Goal: Task Accomplishment & Management: Use online tool/utility

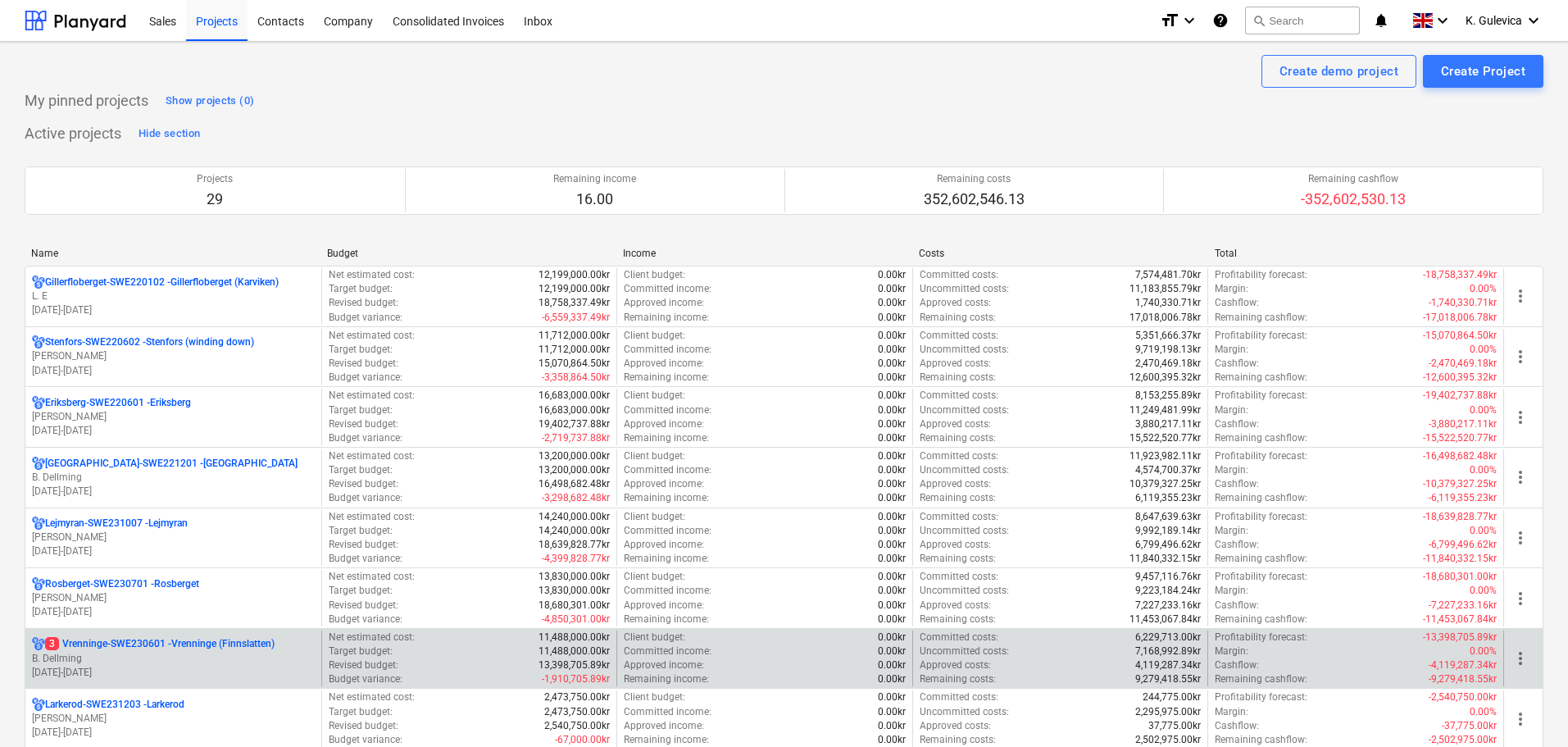
click at [136, 651] on p "3 Vrenninge-SWE230601 - Vrenninge (Finnslatten)" at bounding box center [160, 643] width 230 height 14
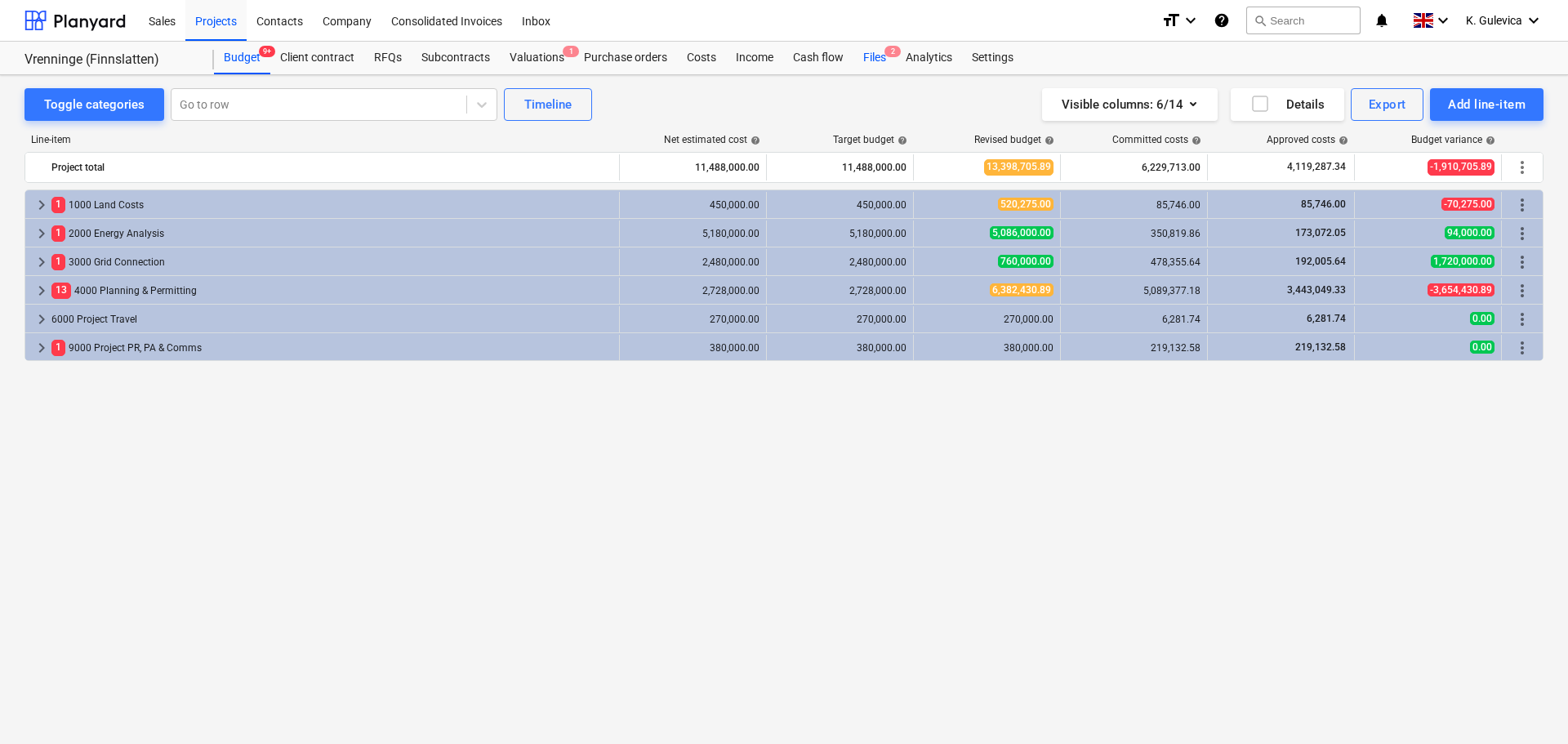
click at [870, 52] on div "Files 2" at bounding box center [875, 58] width 43 height 33
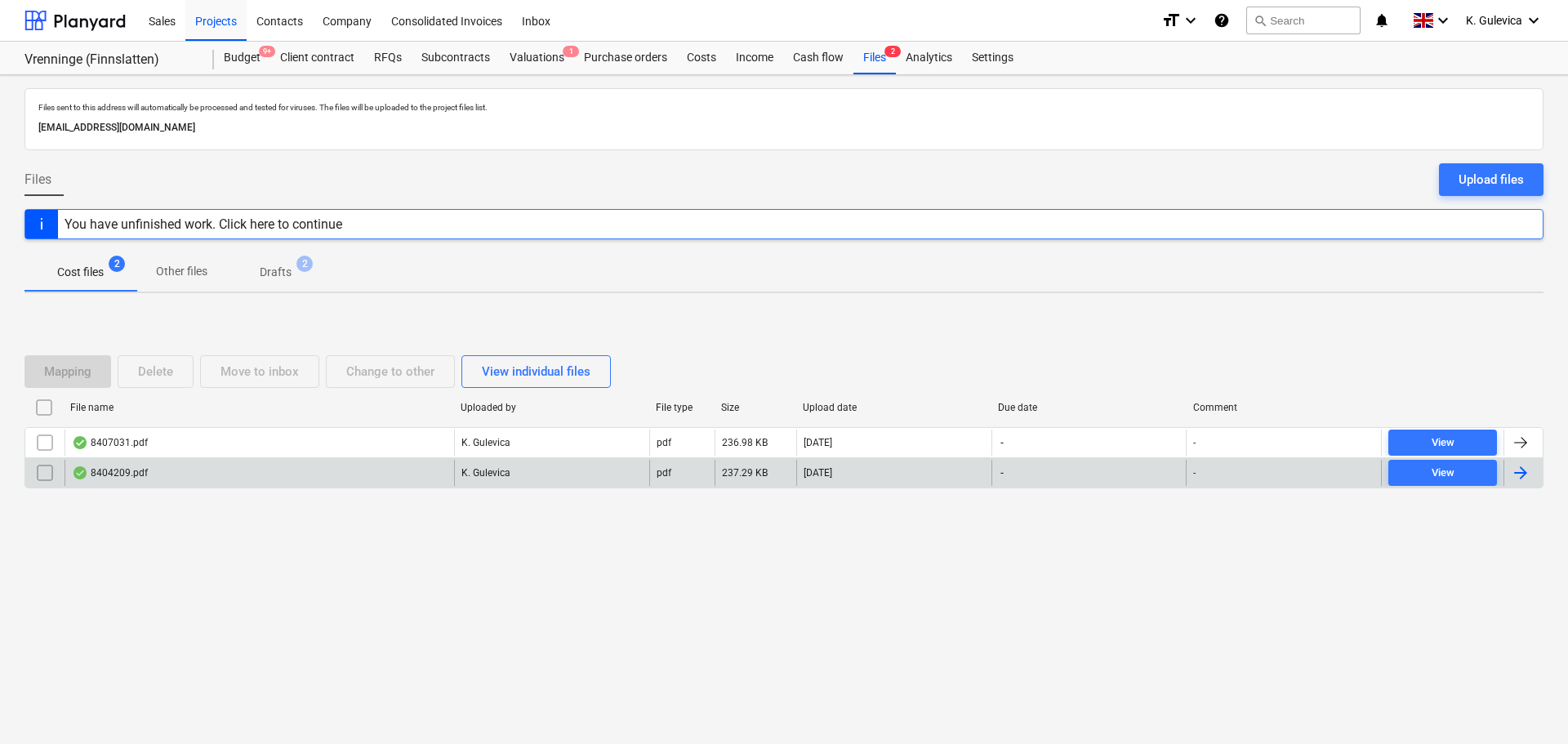
click at [116, 472] on div "8404209.pdf" at bounding box center [110, 472] width 76 height 13
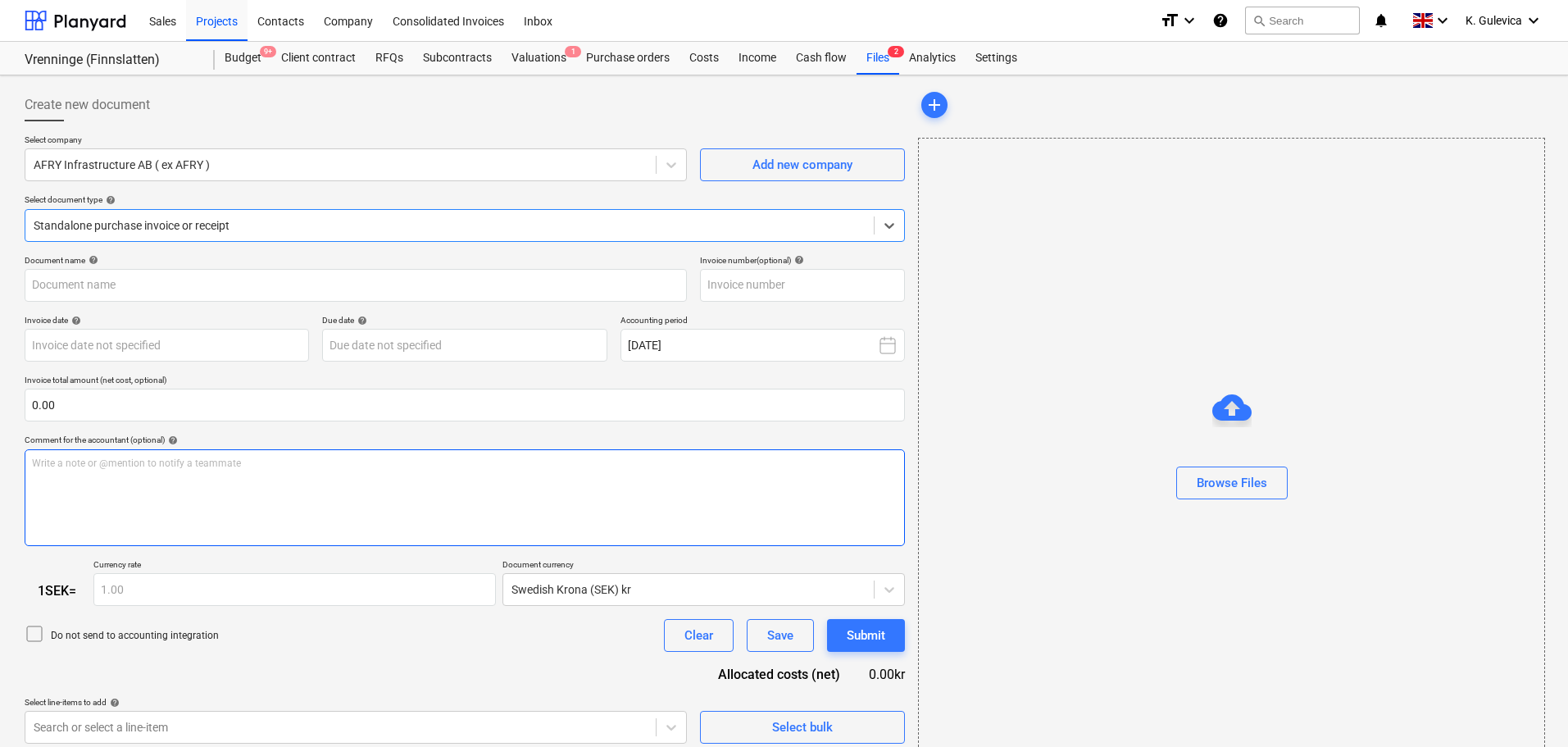
type input "8404209"
type input "[DATE]"
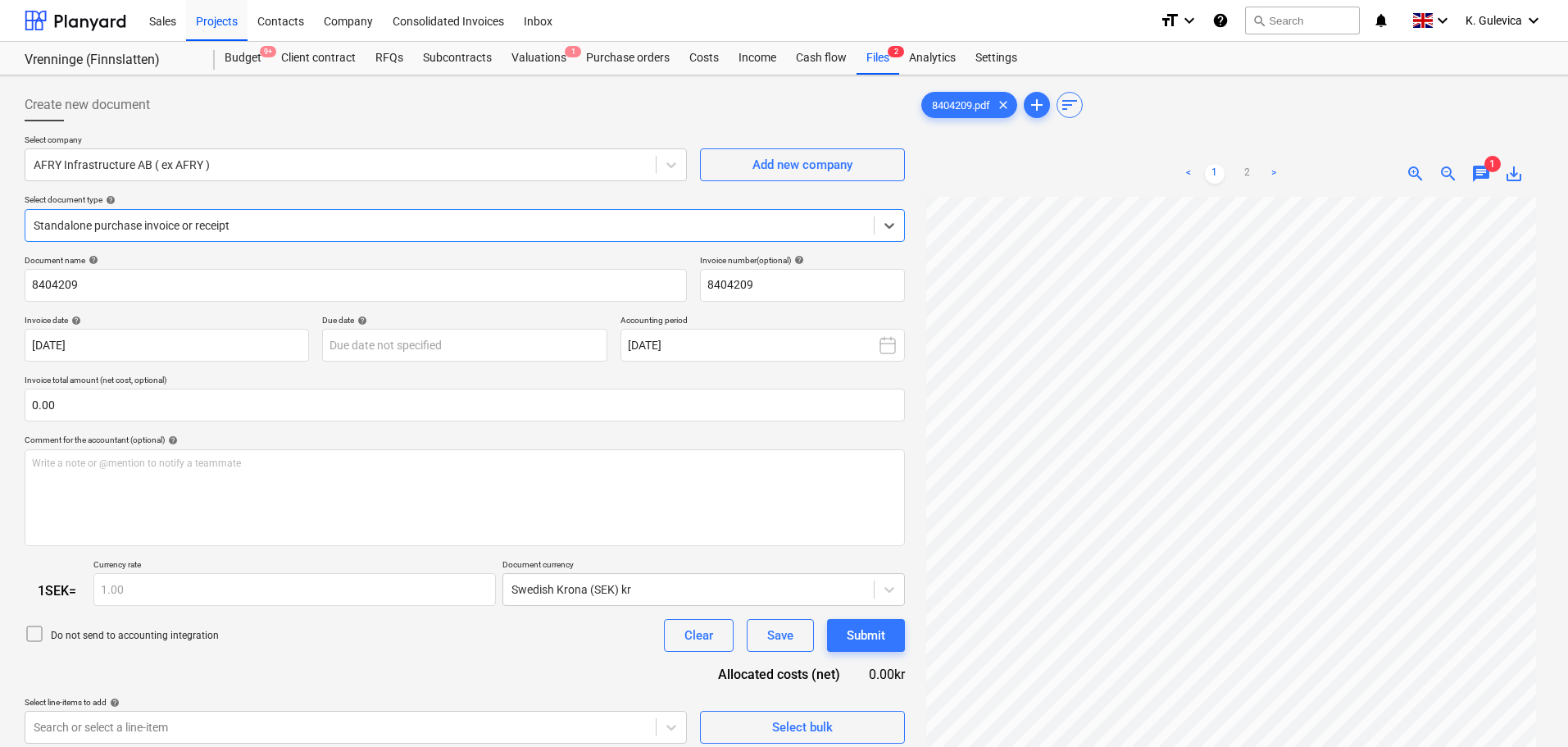
scroll to position [1, 0]
click at [1247, 173] on link "2" at bounding box center [1247, 174] width 20 height 20
click at [882, 63] on div "Files 2" at bounding box center [878, 58] width 43 height 33
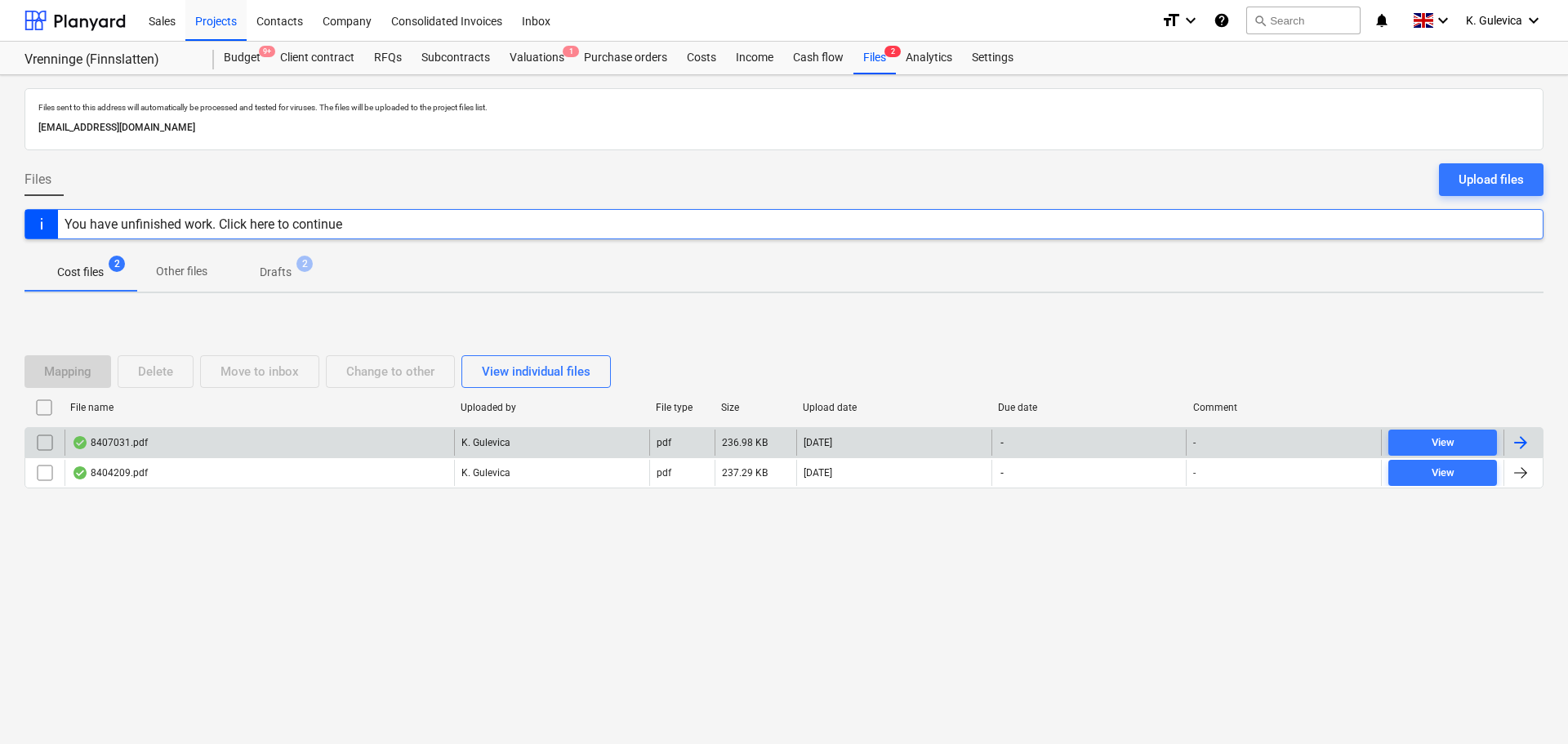
click at [489, 444] on p "K. Gulevica" at bounding box center [485, 443] width 49 height 14
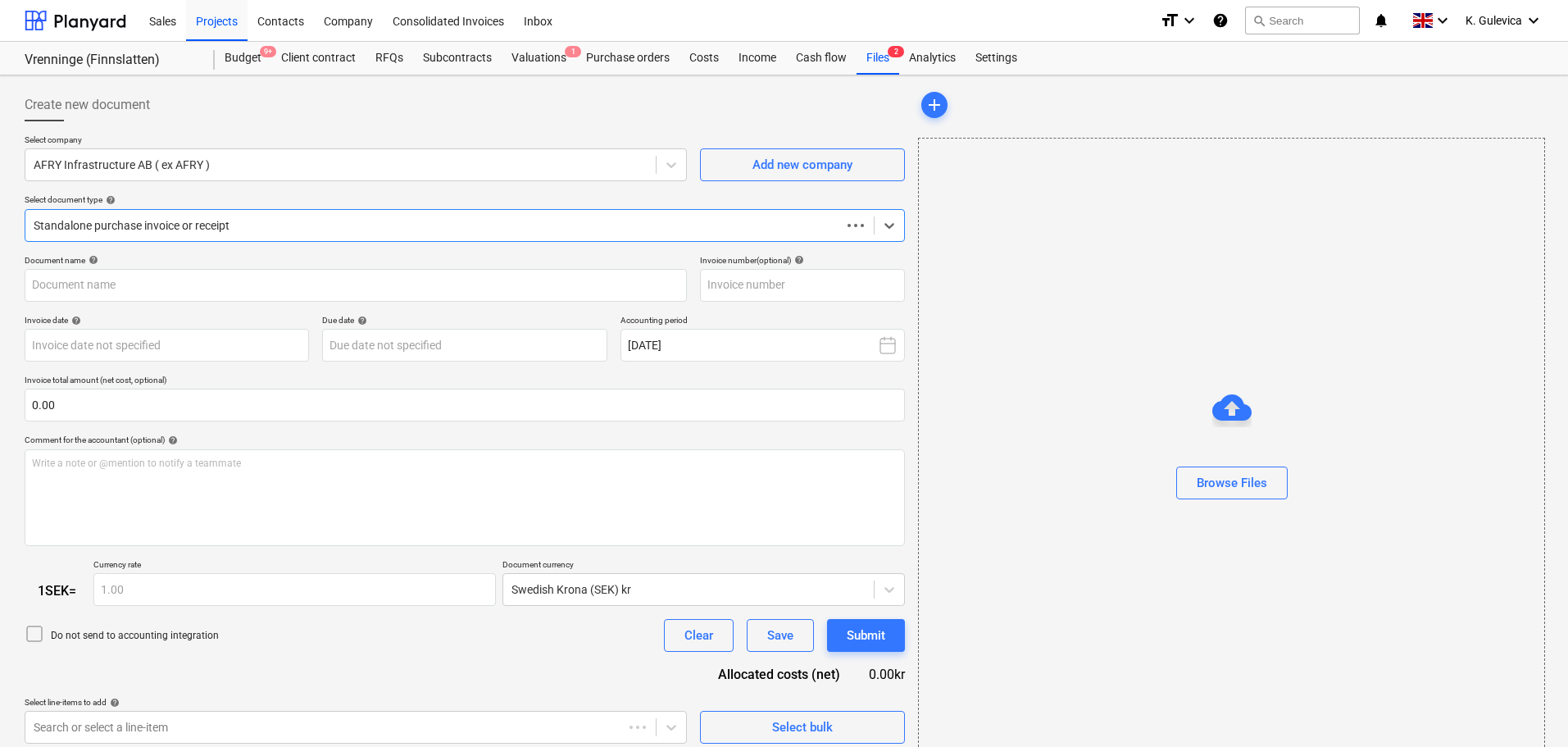
type input "8407031"
type input "[DATE]"
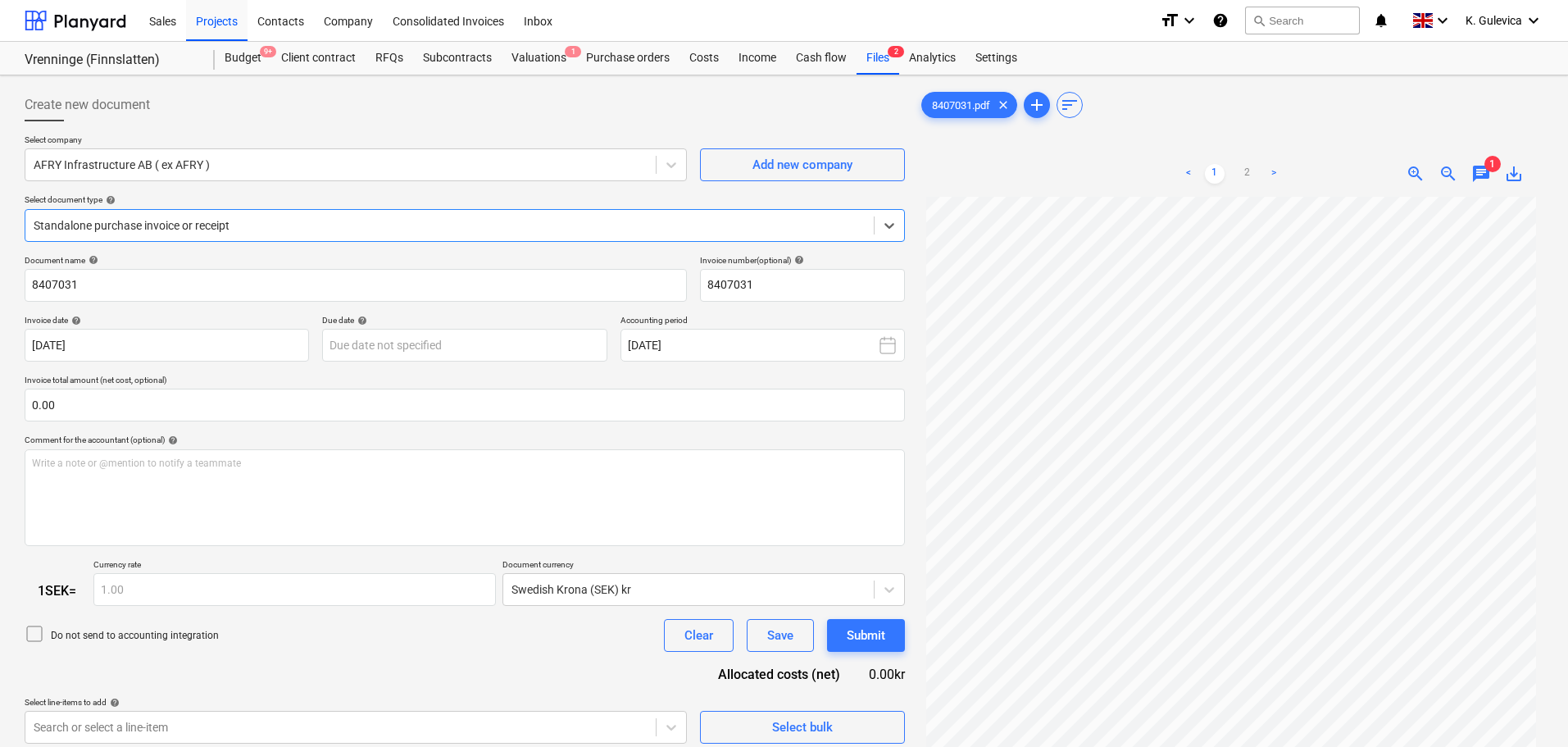
scroll to position [165, 0]
click at [1241, 173] on link "2" at bounding box center [1247, 174] width 20 height 20
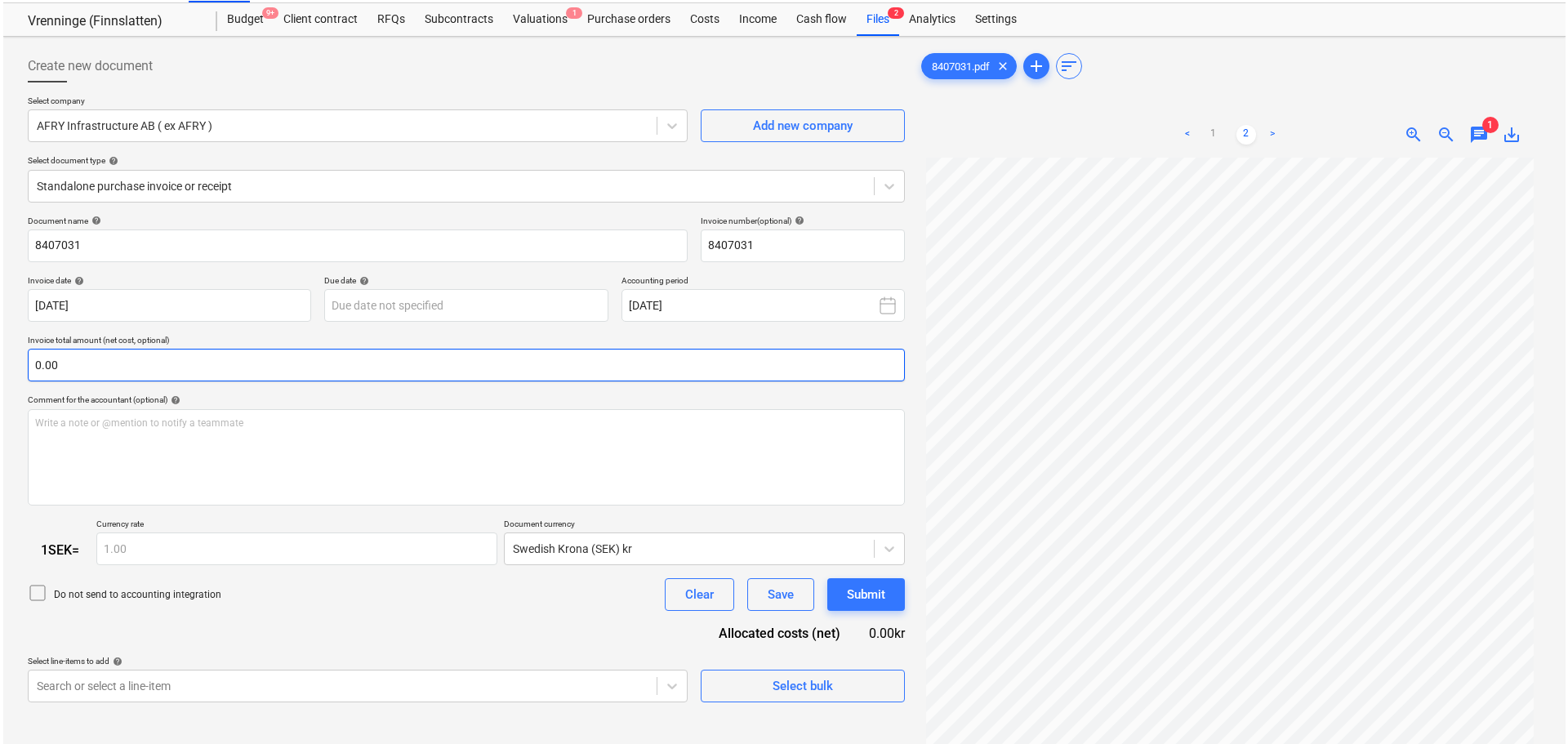
scroll to position [0, 0]
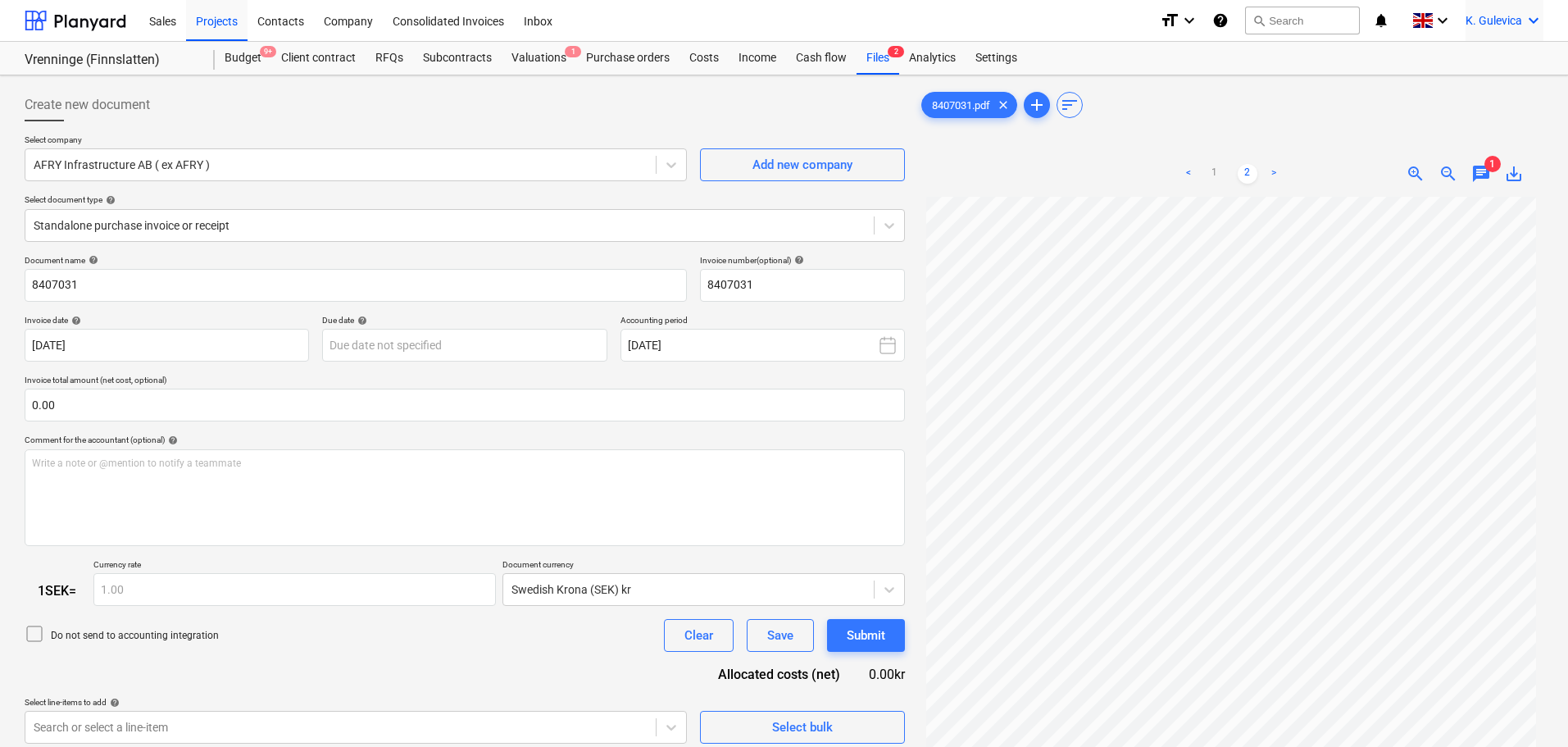
click at [1497, 22] on span "K. Gulevica" at bounding box center [1493, 21] width 57 height 13
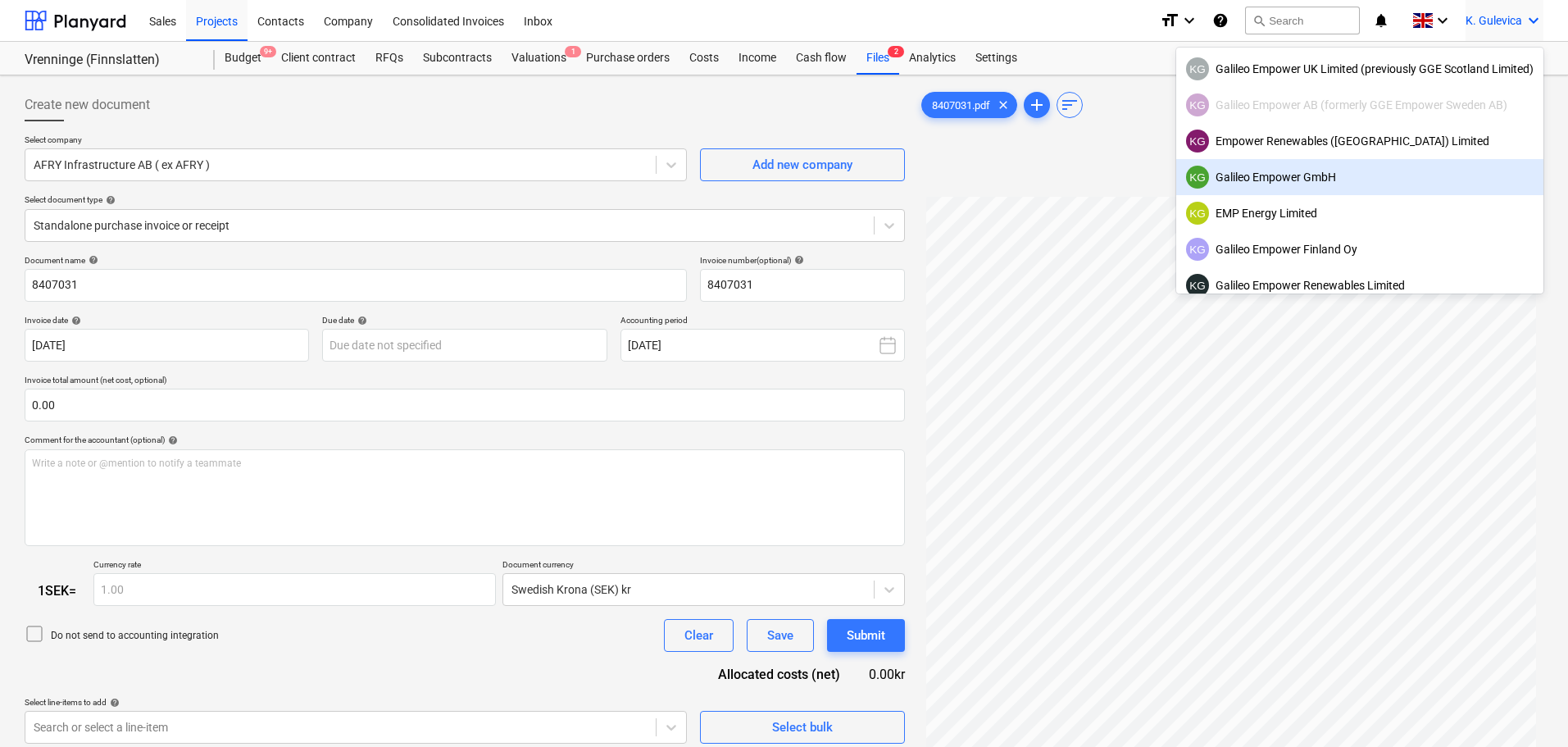
click at [1309, 176] on div "KG Galileo Empower GmbH" at bounding box center [1360, 176] width 347 height 23
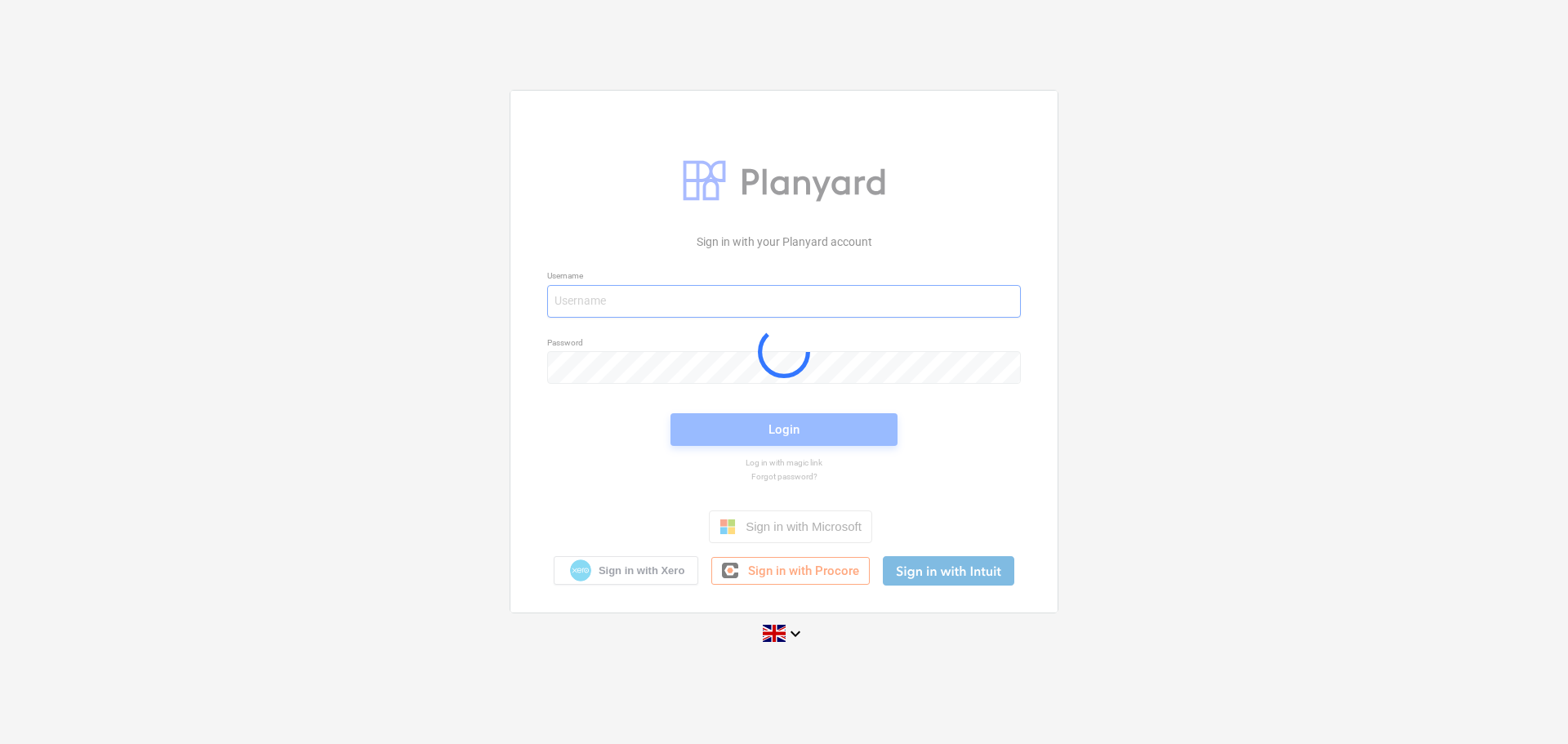
type input "[EMAIL_ADDRESS][DOMAIN_NAME]"
